Goal: Find specific page/section

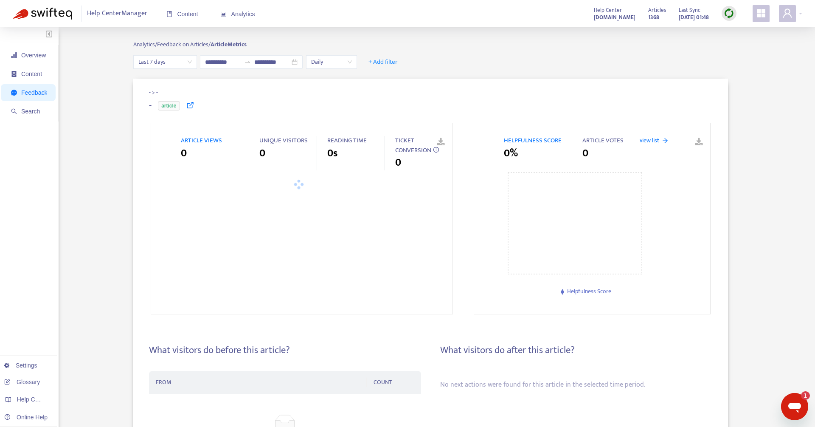
type input "**********"
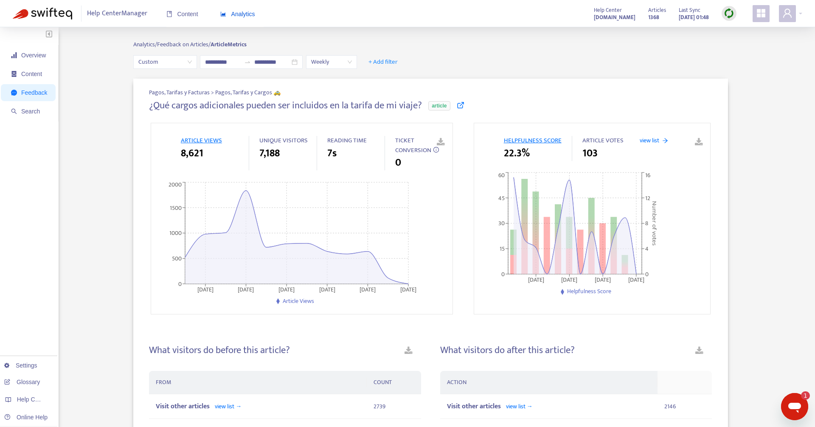
click at [245, 13] on span "Analytics" at bounding box center [237, 14] width 35 height 7
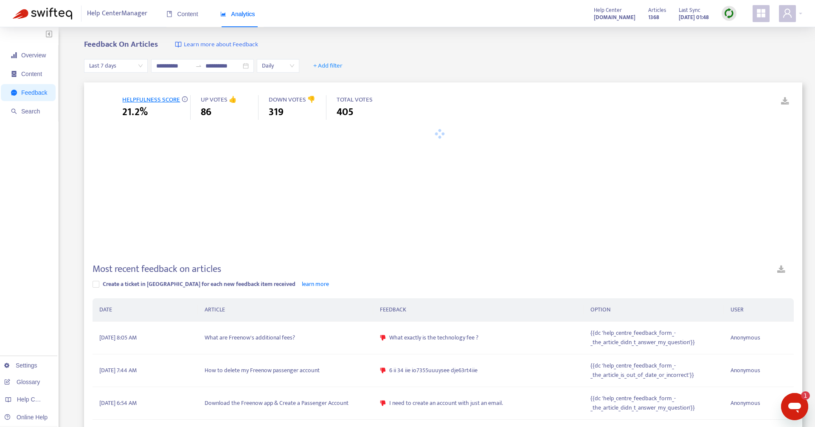
click at [33, 91] on span "Feedback" at bounding box center [34, 92] width 26 height 7
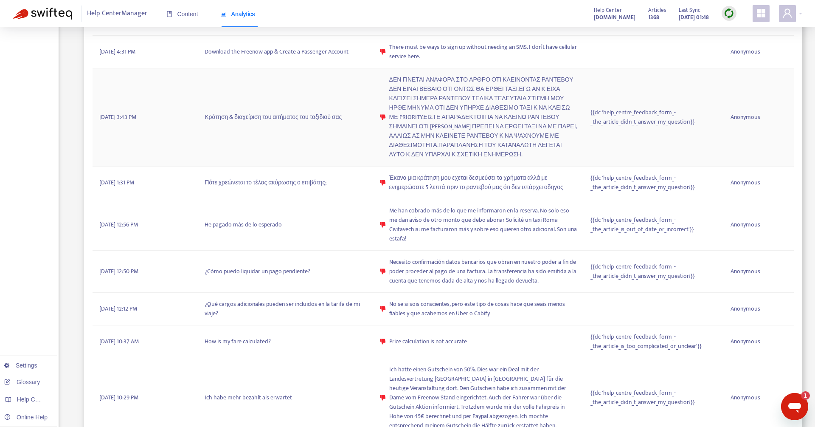
scroll to position [618, 0]
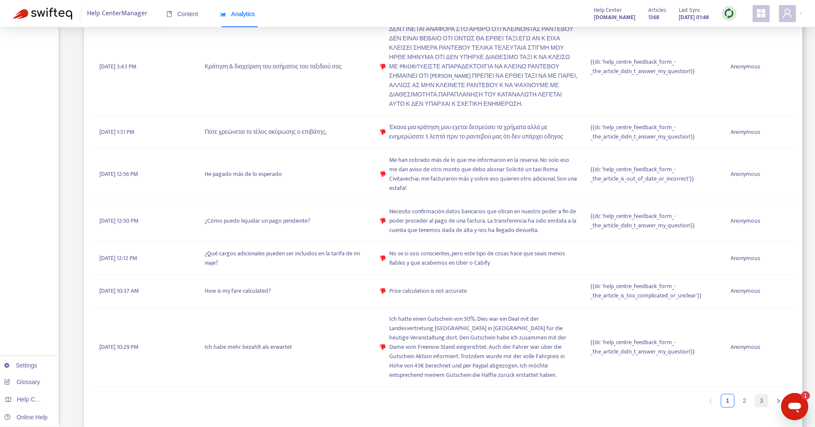
click at [761, 400] on link "3" at bounding box center [761, 400] width 13 height 13
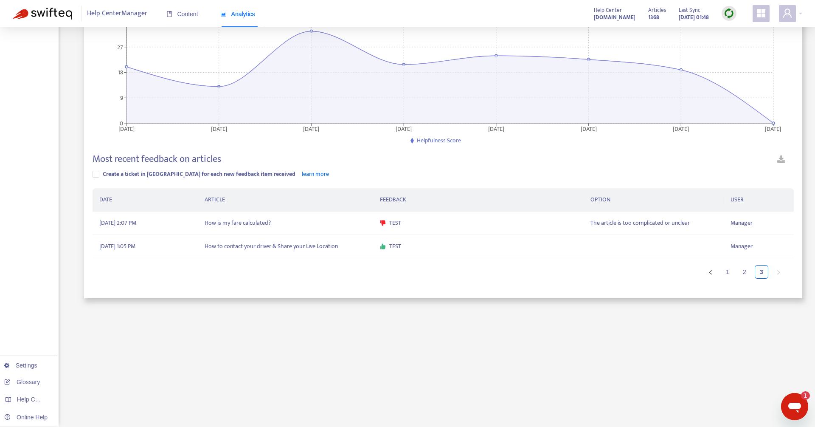
scroll to position [110, 0]
click at [317, 225] on td "How is my fare calculated?" at bounding box center [285, 223] width 175 height 23
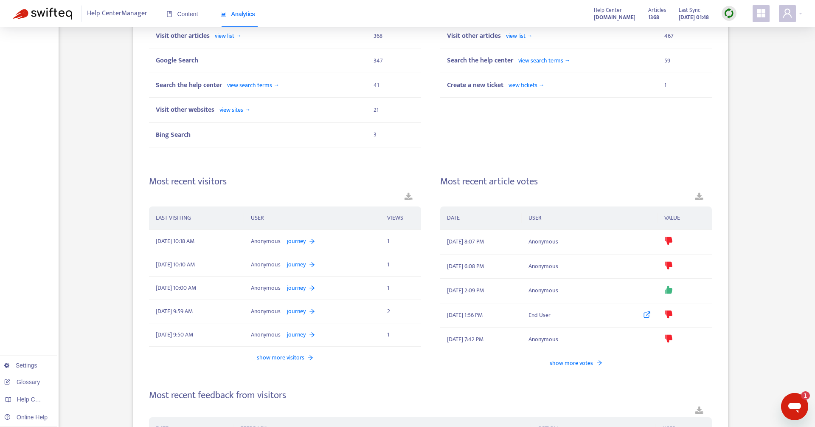
scroll to position [645, 0]
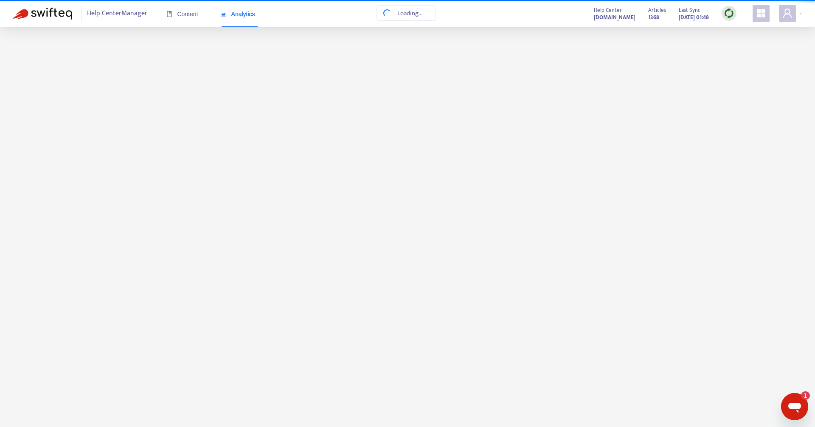
scroll to position [27, 0]
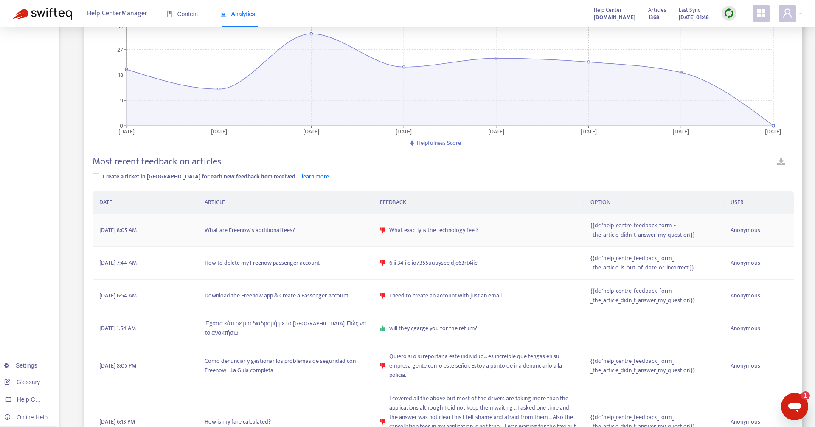
scroll to position [114, 0]
